Goal: Task Accomplishment & Management: Manage account settings

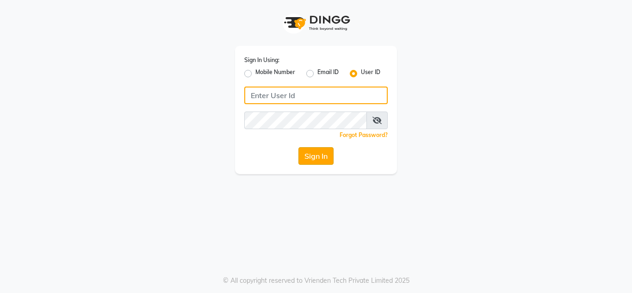
type input "thelondonhairsalon"
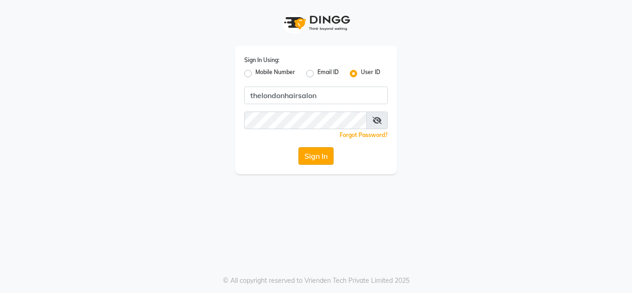
click at [309, 154] on button "Sign In" at bounding box center [315, 156] width 35 height 18
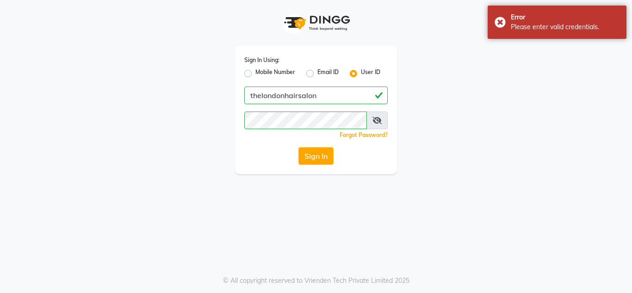
click at [376, 114] on span at bounding box center [376, 121] width 21 height 18
click at [376, 121] on icon at bounding box center [377, 120] width 9 height 7
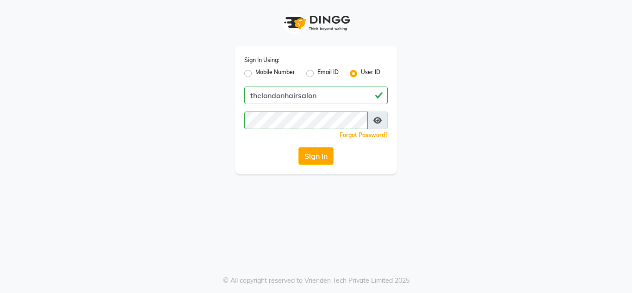
click at [478, 161] on div "Sign In Using: Mobile Number Email ID User ID thelondonhairsalon Remember me Fo…" at bounding box center [316, 87] width 528 height 174
click at [314, 169] on div "Sign In Using: Mobile Number Email ID User ID thelondonhairsalon Remember me Fo…" at bounding box center [316, 110] width 162 height 128
click at [314, 165] on div "Sign In Using: Mobile Number Email ID User ID thelondonhairsalon Remember me Fo…" at bounding box center [316, 110] width 162 height 128
click at [314, 167] on div "Sign In Using: Mobile Number Email ID User ID thelondonhairsalon Remember me Fo…" at bounding box center [316, 110] width 162 height 128
click at [320, 160] on button "Sign In" at bounding box center [315, 156] width 35 height 18
